Goal: Task Accomplishment & Management: Use online tool/utility

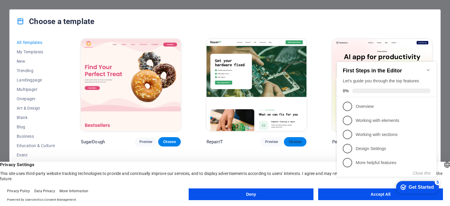
click at [298, 143] on span "Choose" at bounding box center [295, 141] width 13 height 5
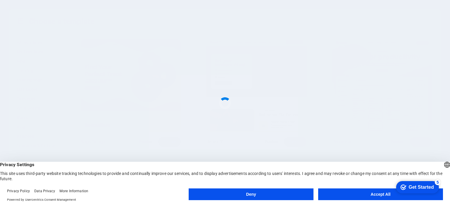
click at [357, 190] on button "Accept All" at bounding box center [380, 194] width 125 height 12
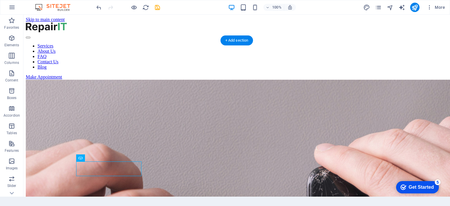
scroll to position [2, 0]
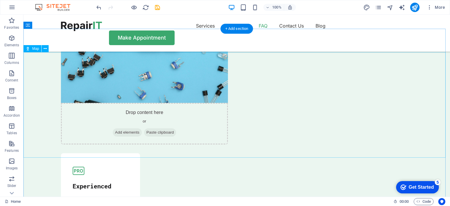
scroll to position [1656, 0]
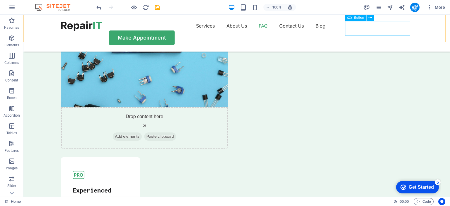
click at [363, 30] on div "Make Appointment" at bounding box center [237, 37] width 352 height 15
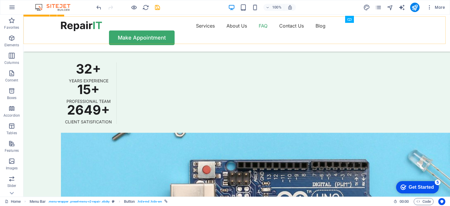
scroll to position [1451, 0]
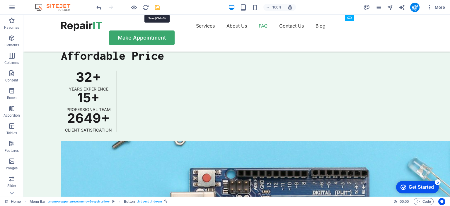
click at [157, 8] on icon "save" at bounding box center [157, 7] width 7 height 7
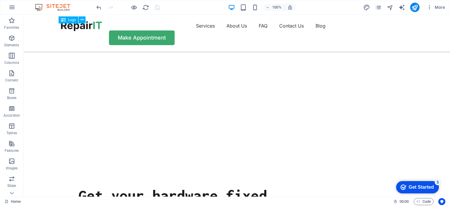
scroll to position [0, 0]
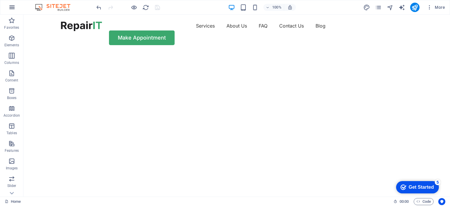
click at [9, 6] on icon "button" at bounding box center [11, 7] width 7 height 7
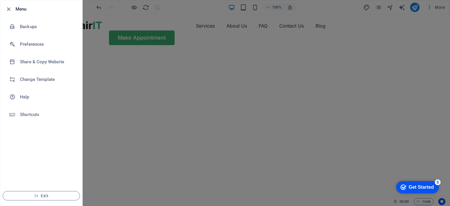
click at [111, 90] on div at bounding box center [225, 103] width 450 height 206
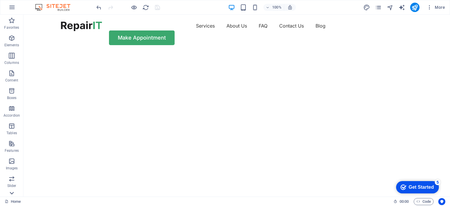
click at [11, 22] on icon at bounding box center [12, 18] width 8 height 8
click at [11, 193] on p "Collections" at bounding box center [12, 192] width 18 height 5
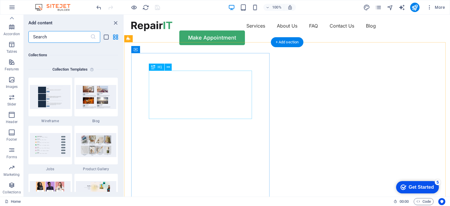
scroll to position [5364, 0]
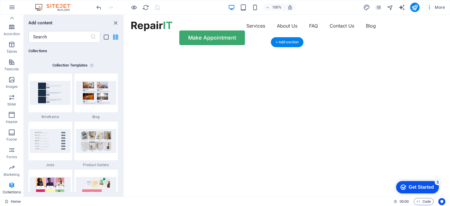
click at [289, 52] on img "1/2" at bounding box center [284, 52] width 321 height 0
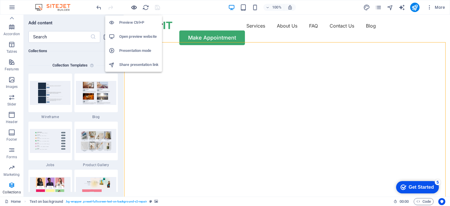
click at [135, 6] on icon "button" at bounding box center [134, 7] width 7 height 7
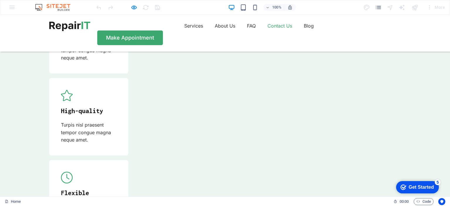
scroll to position [1773, 0]
drag, startPoint x: 121, startPoint y: 158, endPoint x: 121, endPoint y: 166, distance: 7.3
drag, startPoint x: 121, startPoint y: 166, endPoint x: 122, endPoint y: 162, distance: 3.7
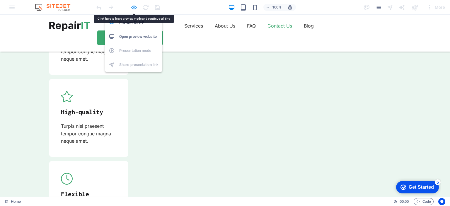
click at [132, 4] on icon "button" at bounding box center [134, 7] width 7 height 7
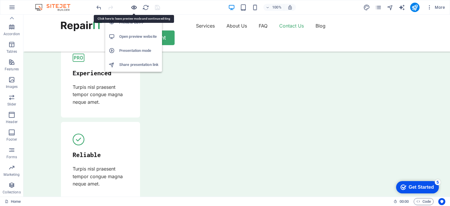
scroll to position [1858, 0]
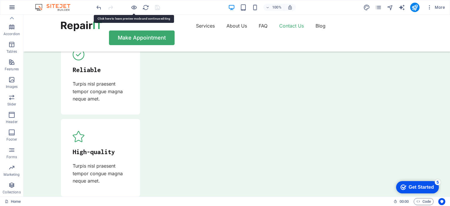
click at [10, 8] on icon "button" at bounding box center [11, 7] width 7 height 7
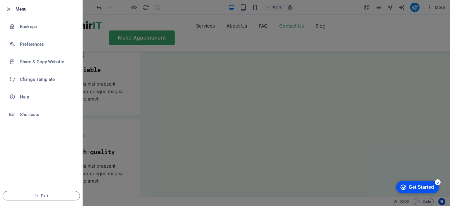
click at [98, 21] on div at bounding box center [225, 103] width 450 height 206
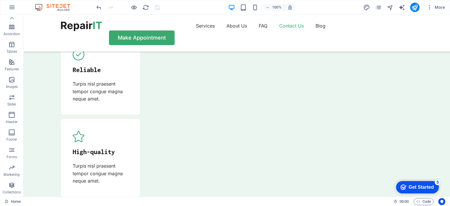
click at [61, 7] on img at bounding box center [56, 7] width 44 height 7
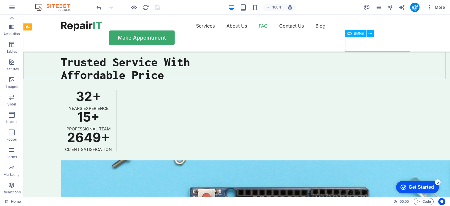
scroll to position [1419, 0]
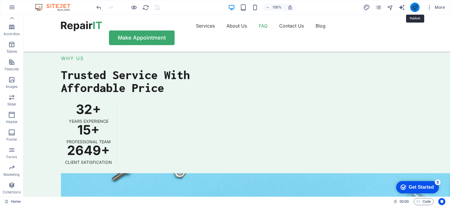
click at [414, 7] on icon "publish" at bounding box center [414, 7] width 7 height 7
